Goal: Unclear

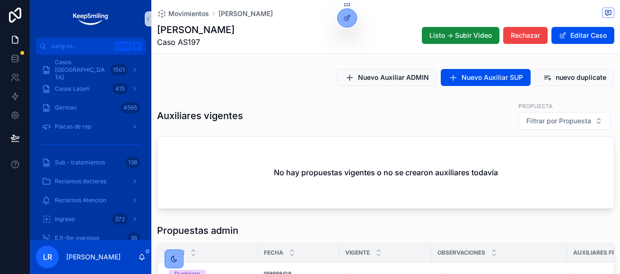
scroll to position [473, 0]
